Goal: Information Seeking & Learning: Learn about a topic

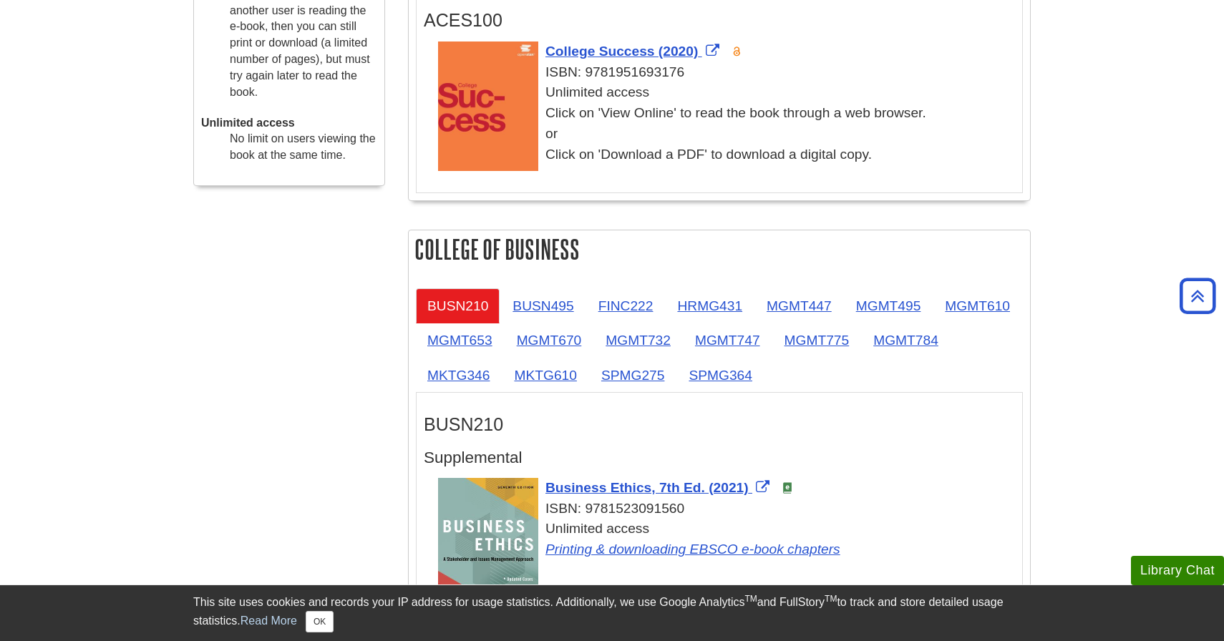
scroll to position [627, 0]
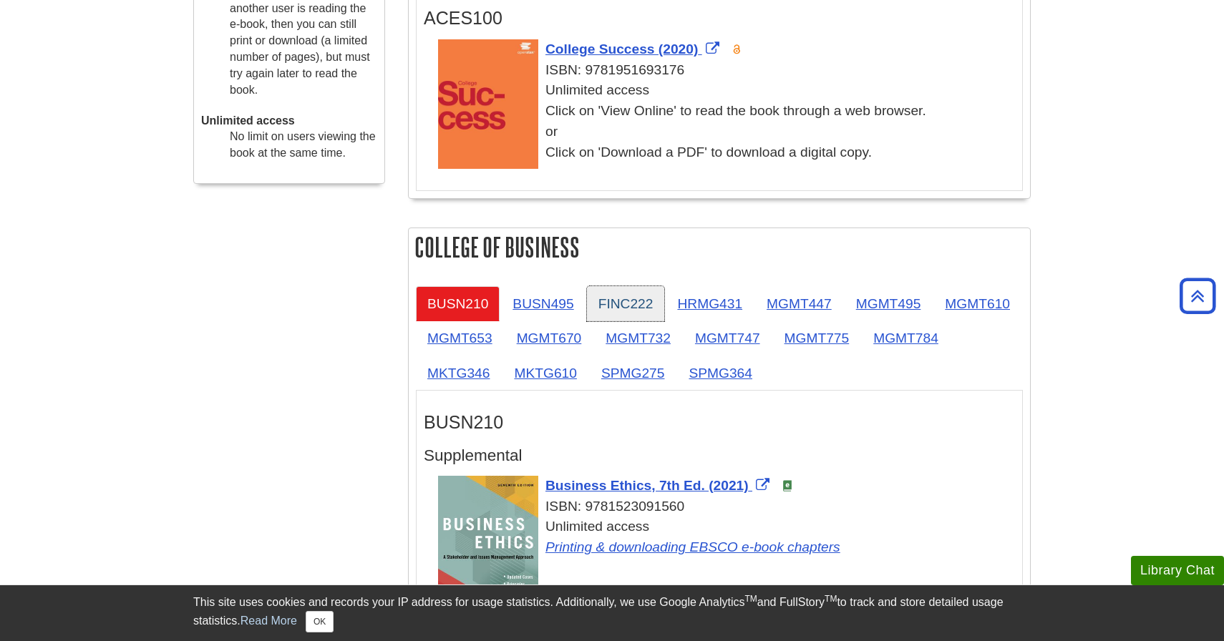
click at [589, 309] on link "FINC222" at bounding box center [626, 303] width 78 height 35
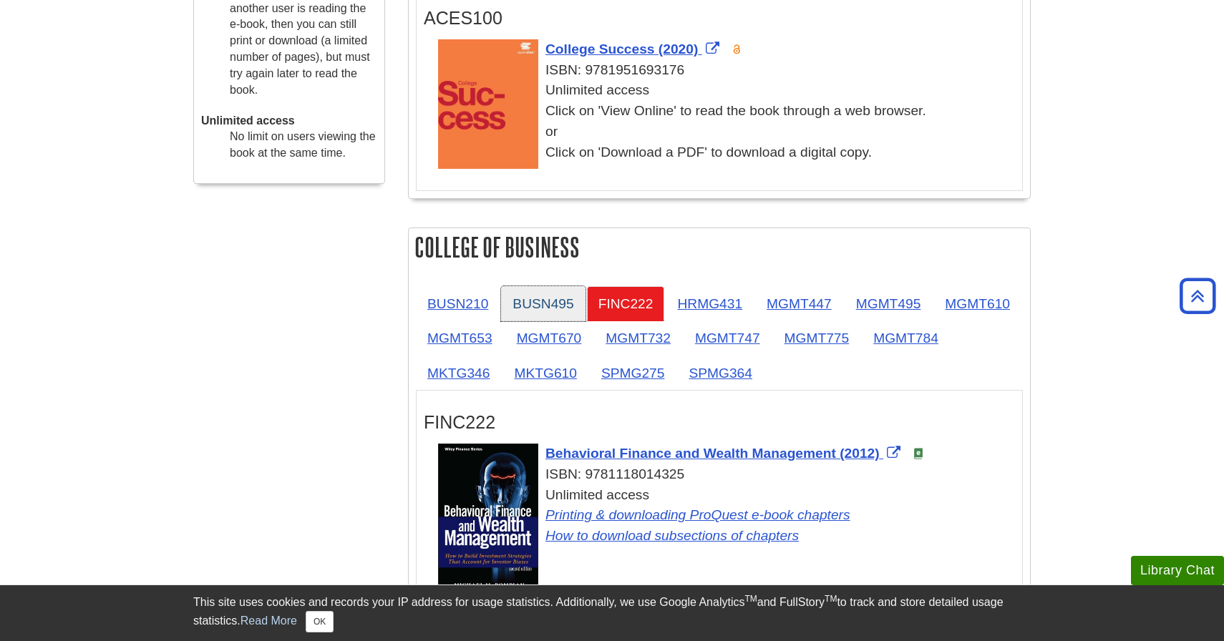
click at [576, 311] on link "BUSN495" at bounding box center [543, 303] width 84 height 35
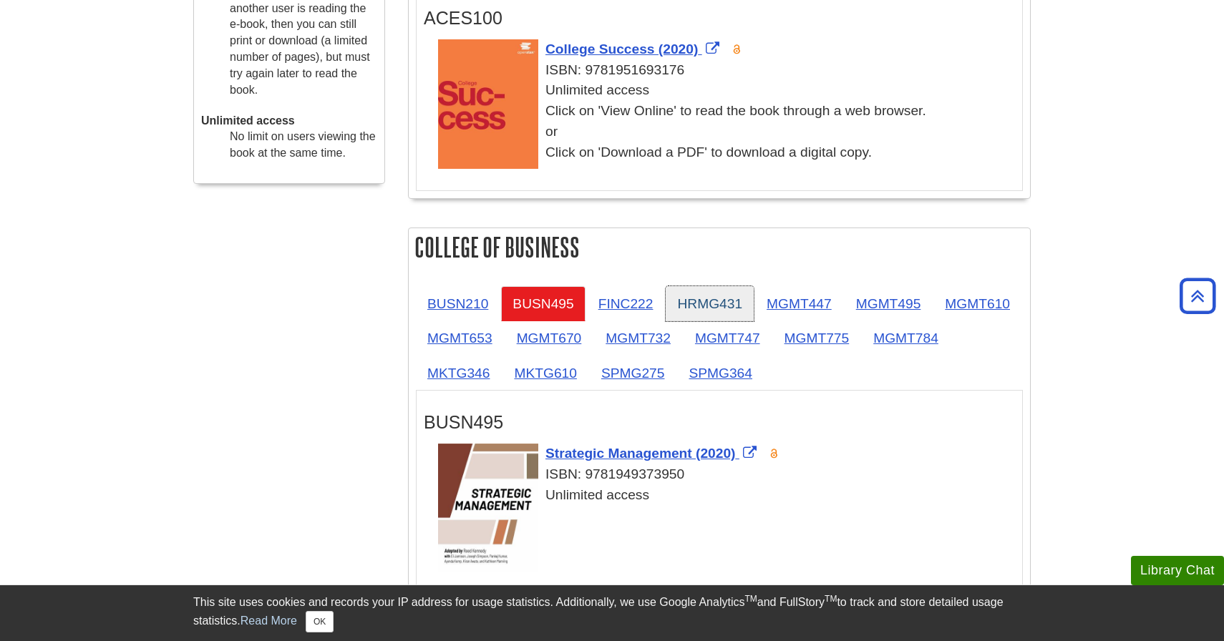
click at [695, 313] on link "HRMG431" at bounding box center [710, 303] width 88 height 35
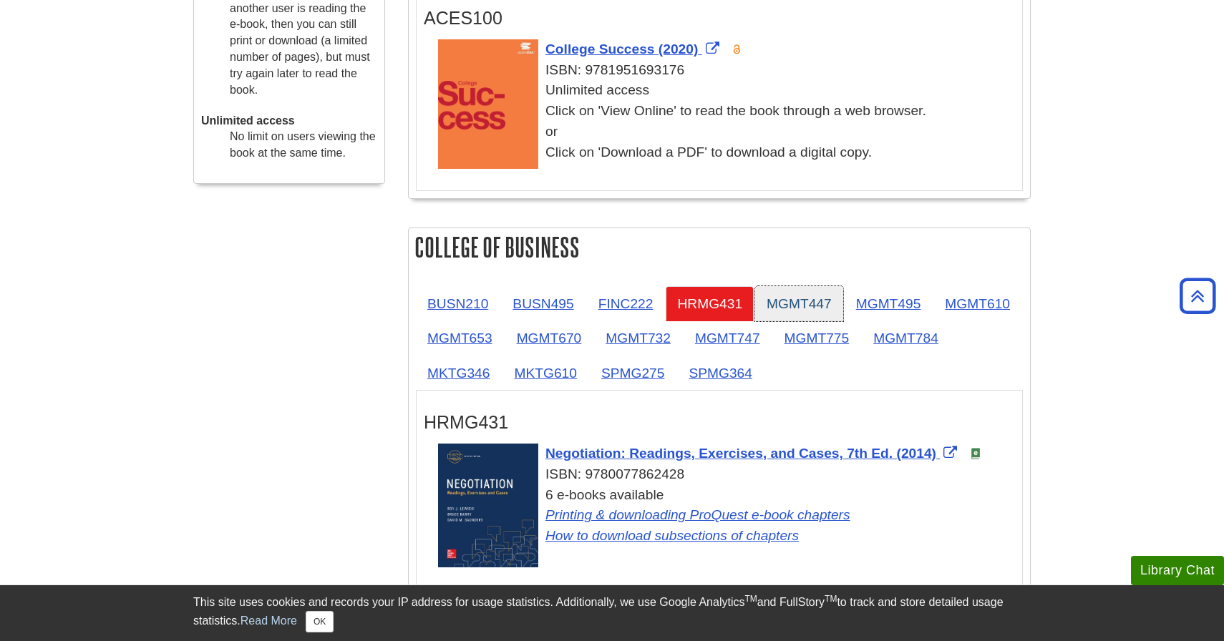
click at [799, 309] on link "MGMT447" at bounding box center [799, 303] width 88 height 35
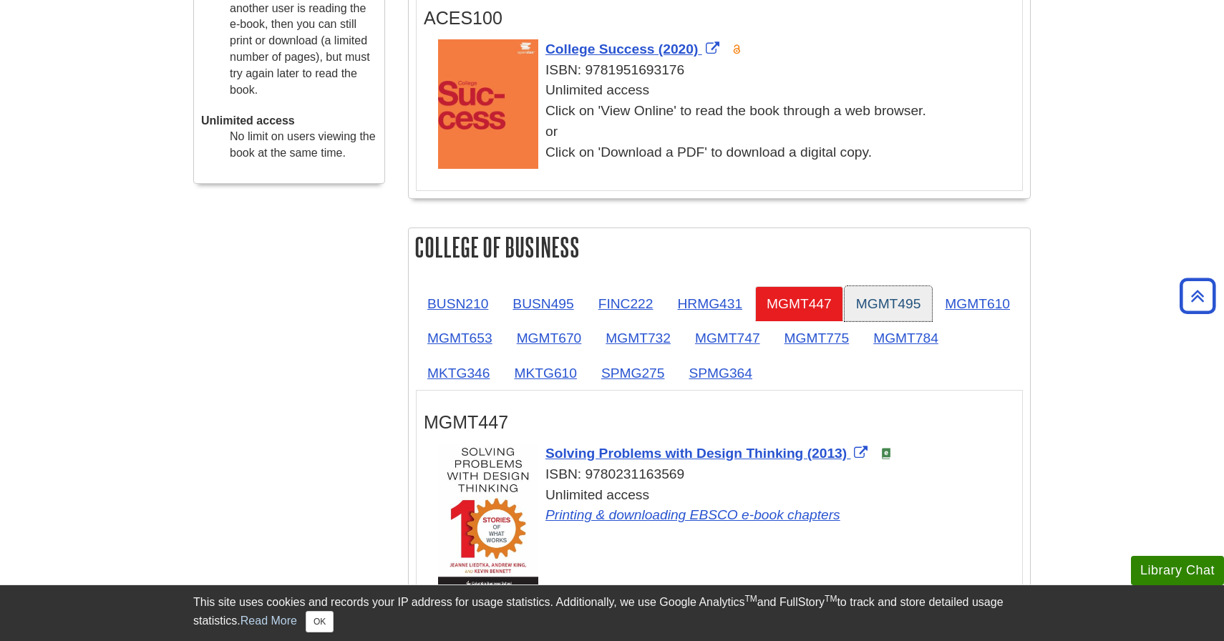
click at [885, 302] on link "MGMT495" at bounding box center [888, 303] width 88 height 35
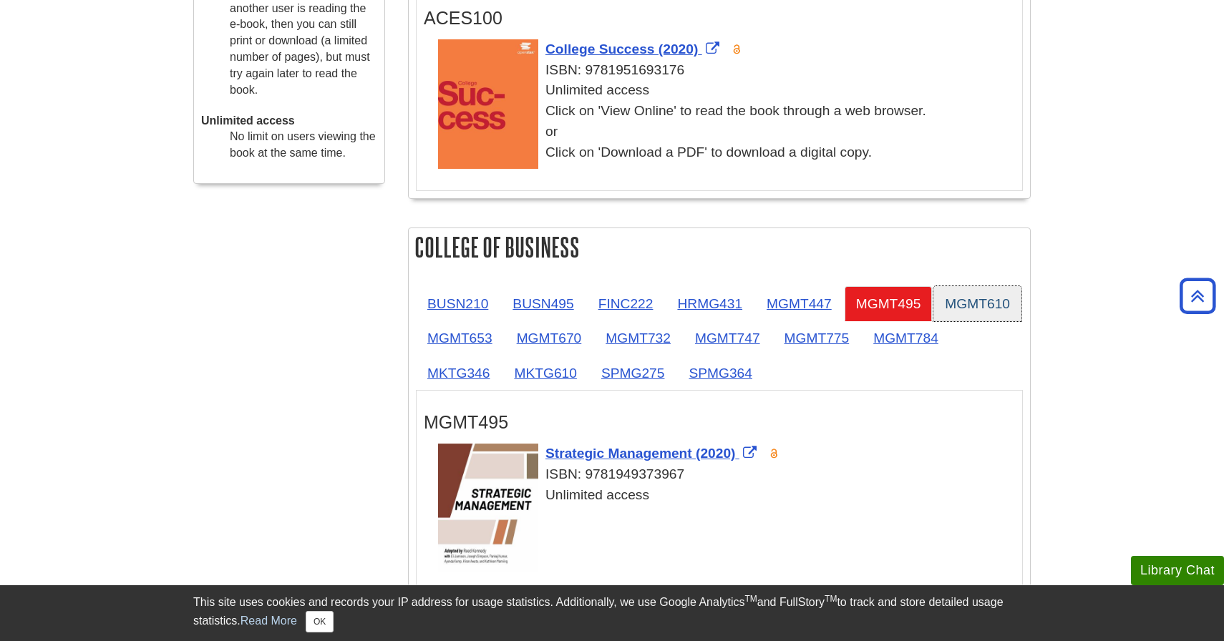
click at [933, 321] on link "MGMT610" at bounding box center [977, 303] width 88 height 35
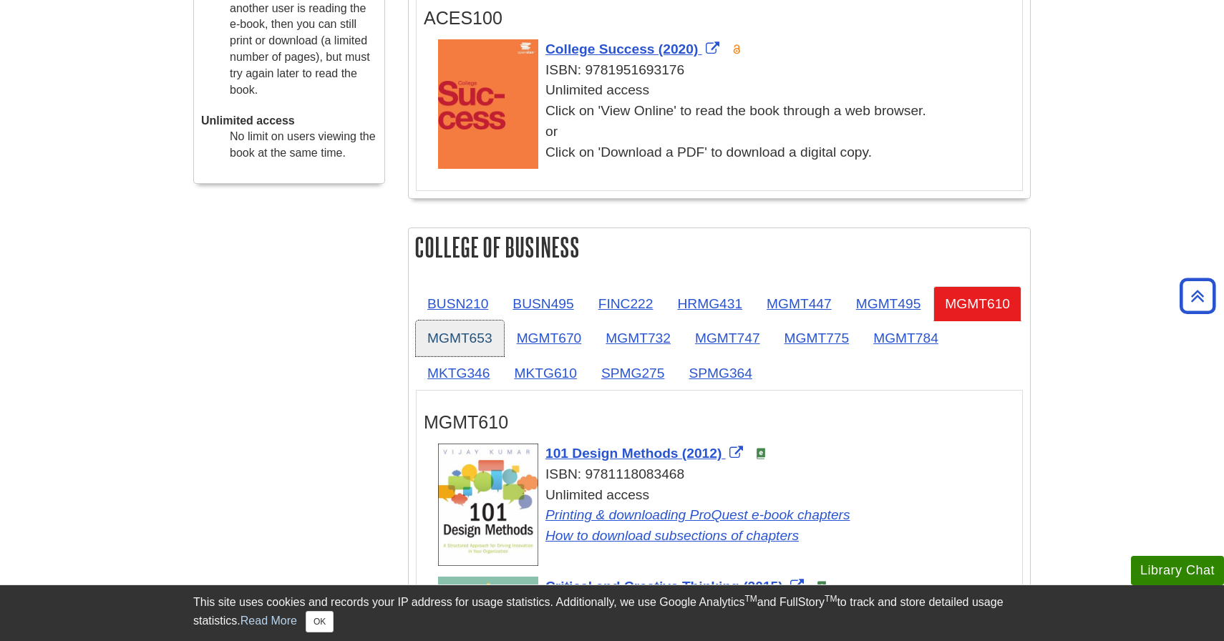
click at [504, 341] on link "MGMT653" at bounding box center [460, 338] width 88 height 35
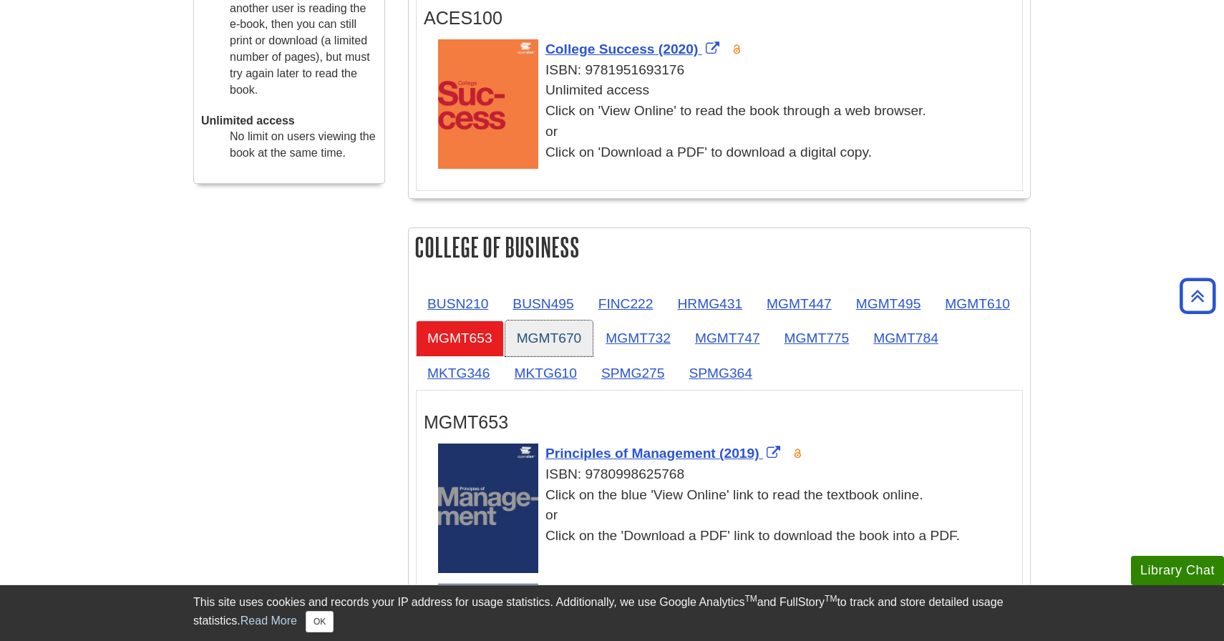
click at [593, 333] on link "MGMT670" at bounding box center [549, 338] width 88 height 35
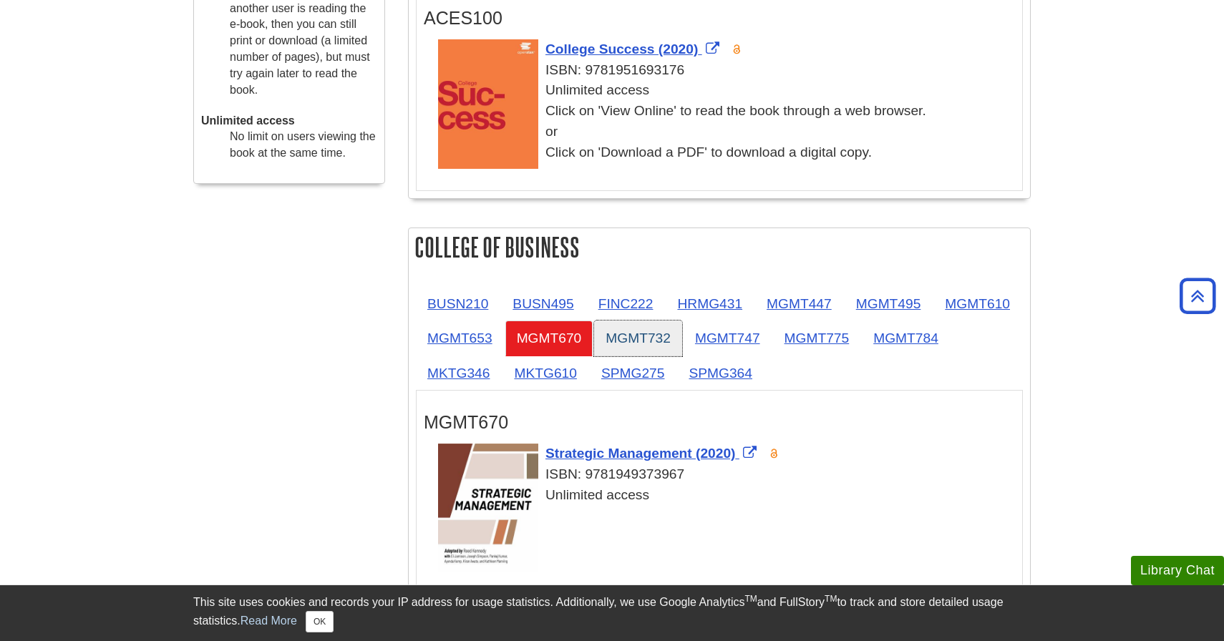
click at [682, 338] on link "MGMT732" at bounding box center [638, 338] width 88 height 35
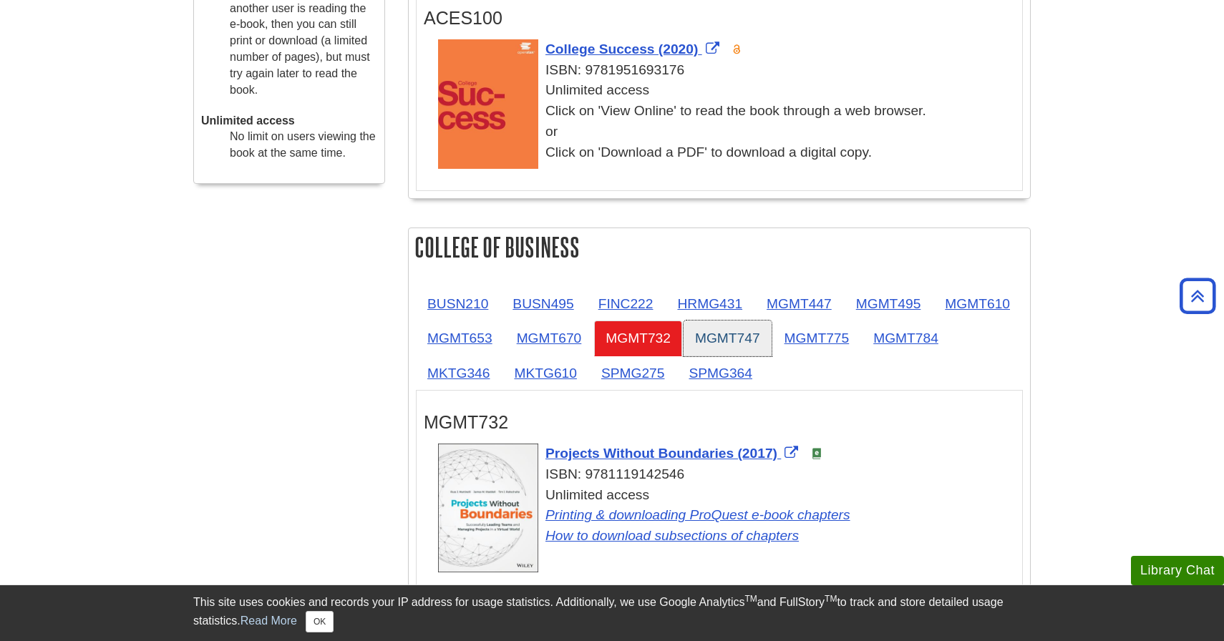
click at [771, 346] on link "MGMT747" at bounding box center [727, 338] width 88 height 35
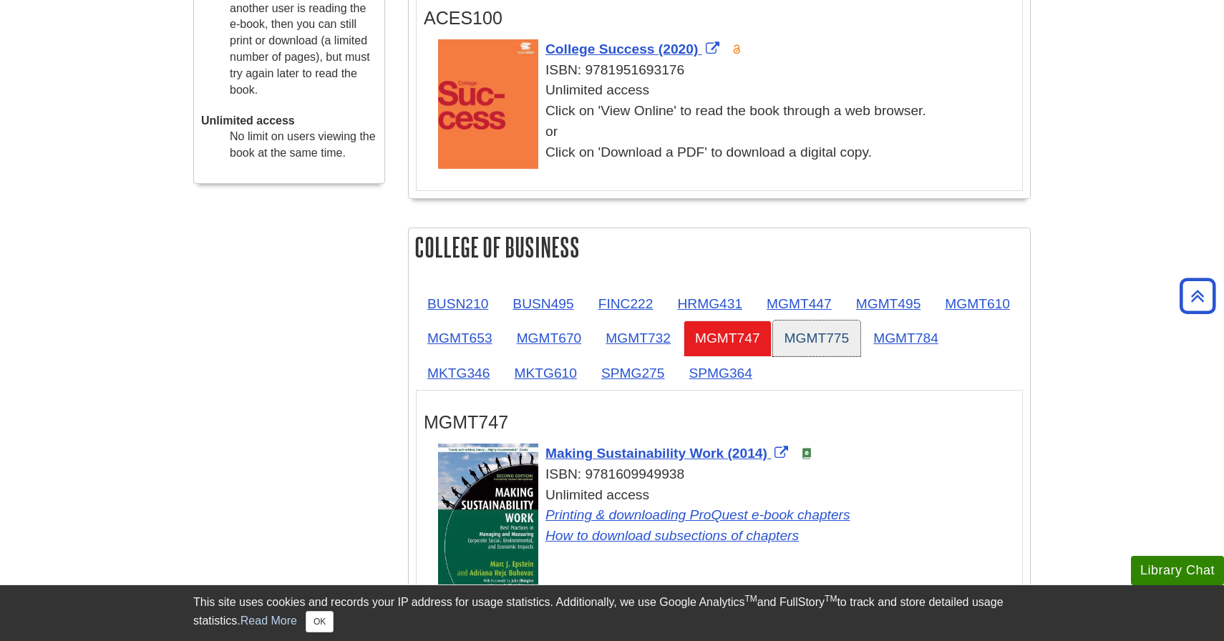
click at [861, 346] on link "MGMT775" at bounding box center [817, 338] width 88 height 35
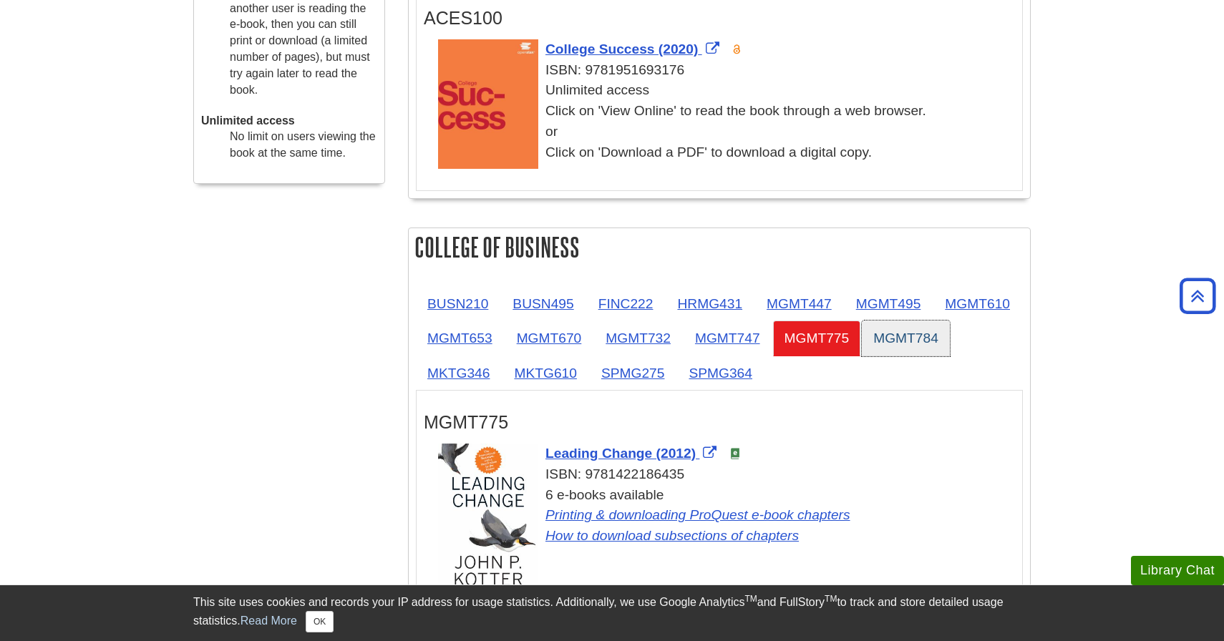
click at [862, 356] on link "MGMT784" at bounding box center [906, 338] width 88 height 35
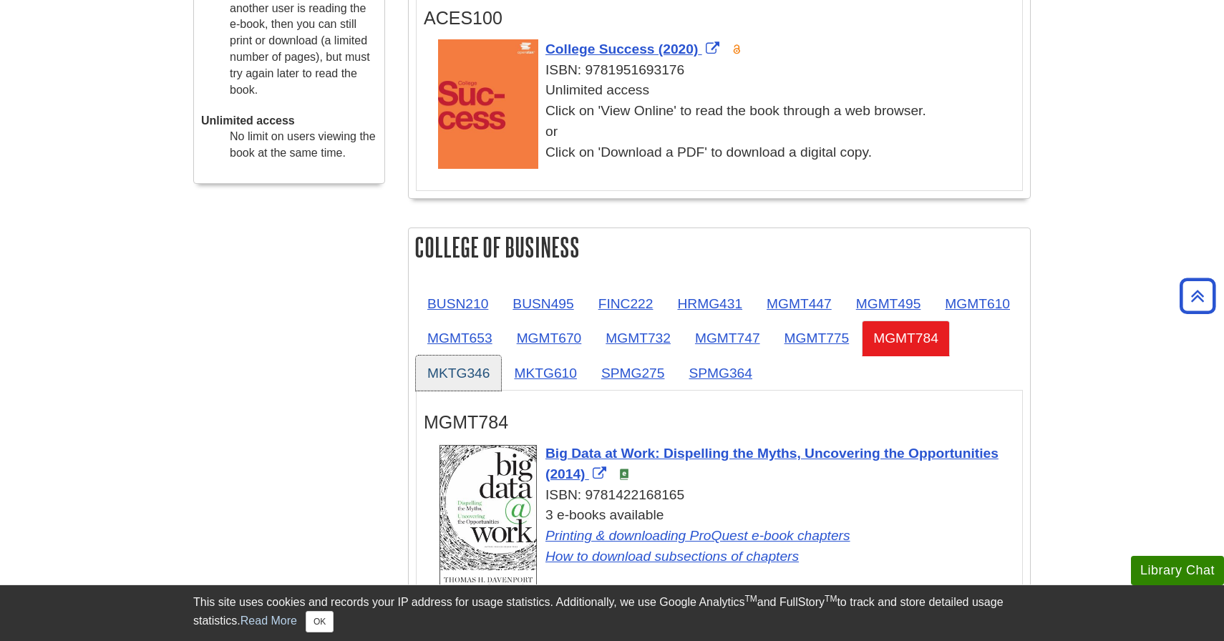
click at [501, 373] on link "MKTG346" at bounding box center [458, 373] width 85 height 35
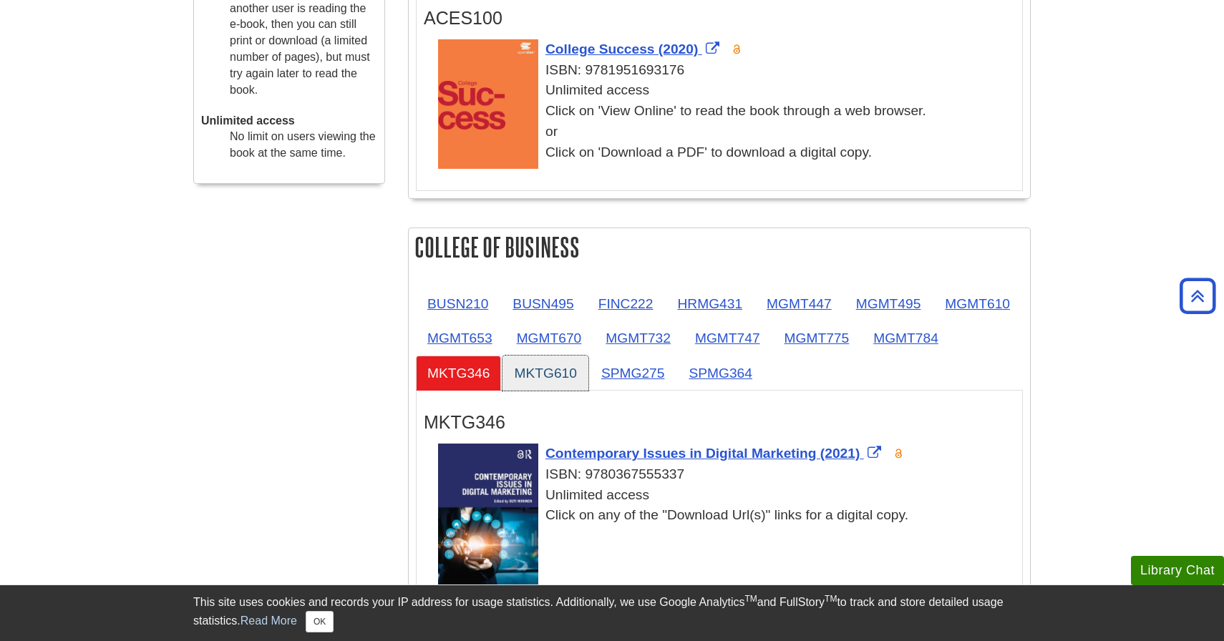
click at [588, 367] on link "MKTG610" at bounding box center [544, 373] width 85 height 35
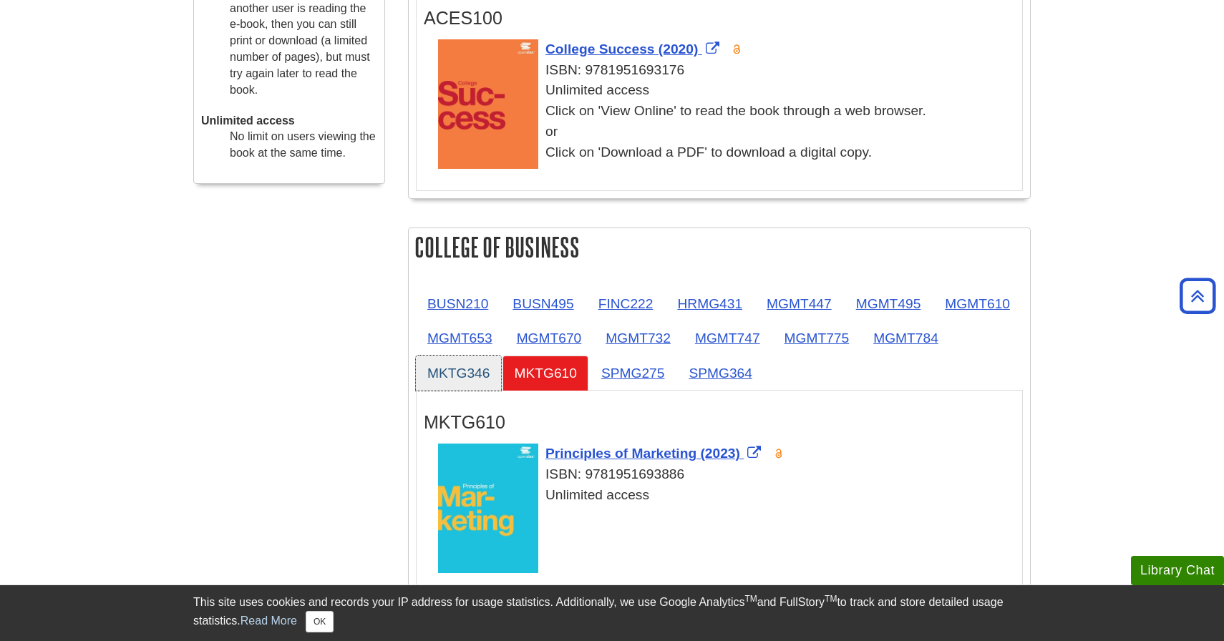
click at [501, 378] on link "MKTG346" at bounding box center [458, 373] width 85 height 35
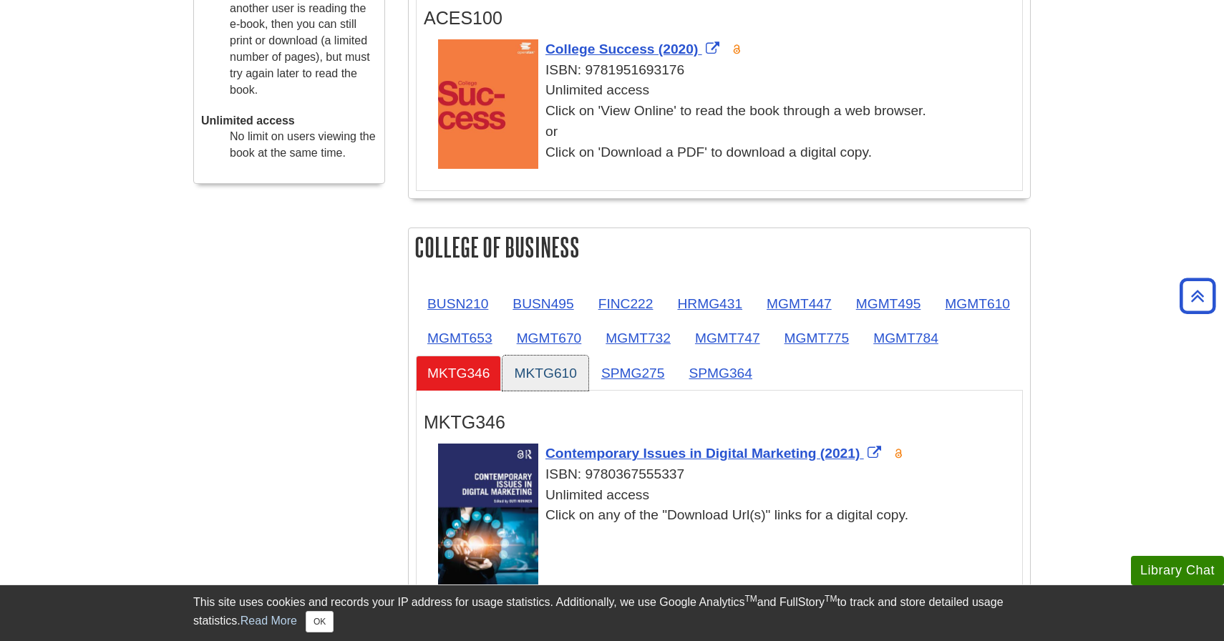
click at [588, 379] on link "MKTG610" at bounding box center [544, 373] width 85 height 35
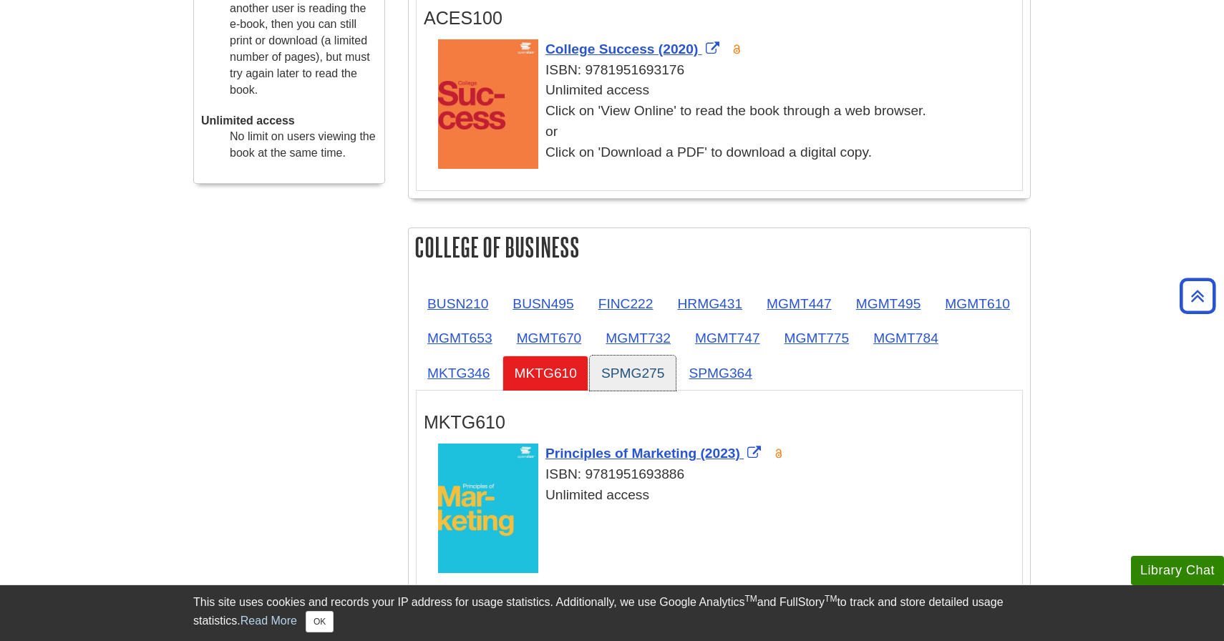
click at [676, 376] on link "SPMG275" at bounding box center [633, 373] width 87 height 35
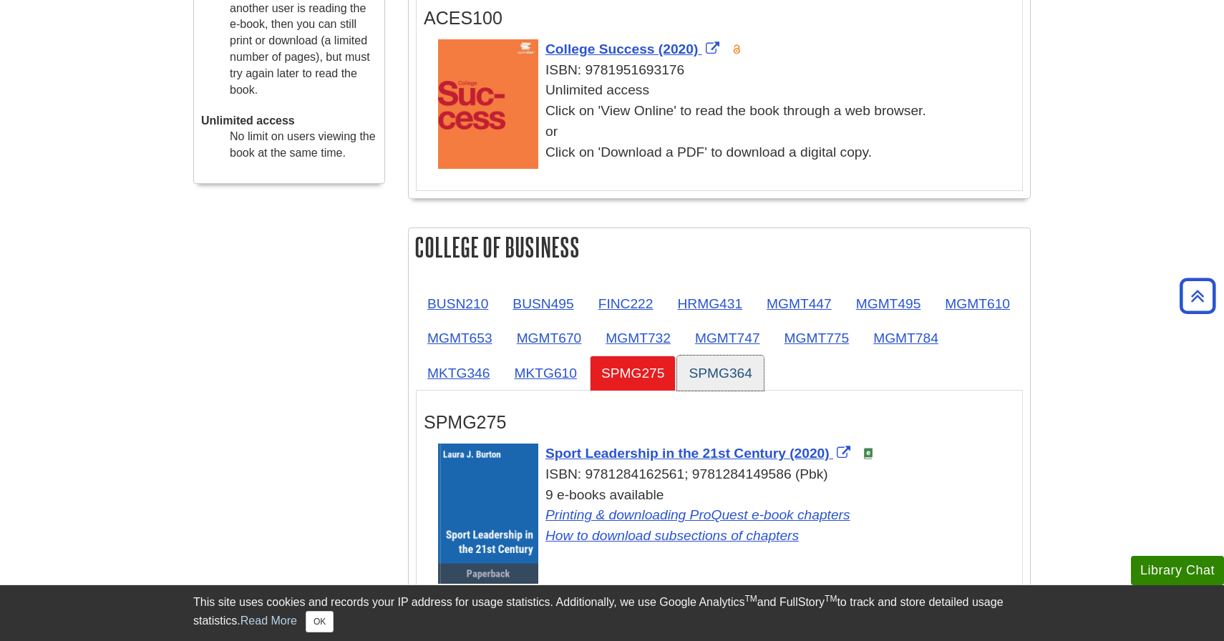
click at [764, 371] on link "SPMG364" at bounding box center [720, 373] width 87 height 35
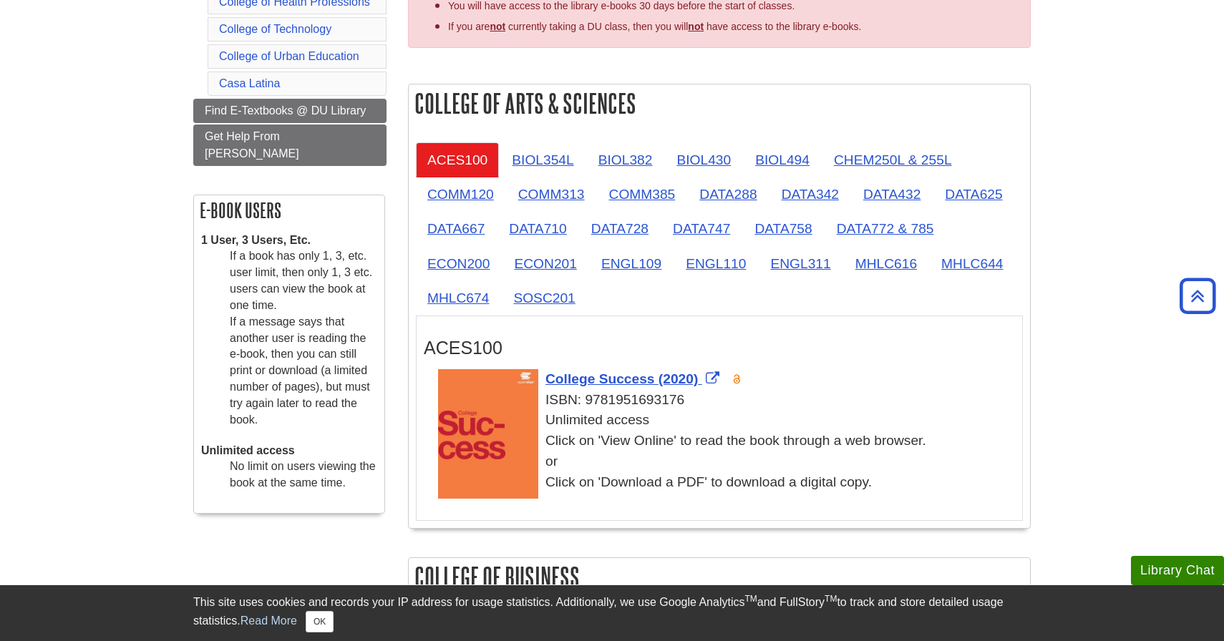
scroll to position [0, 0]
